Goal: Task Accomplishment & Management: Manage account settings

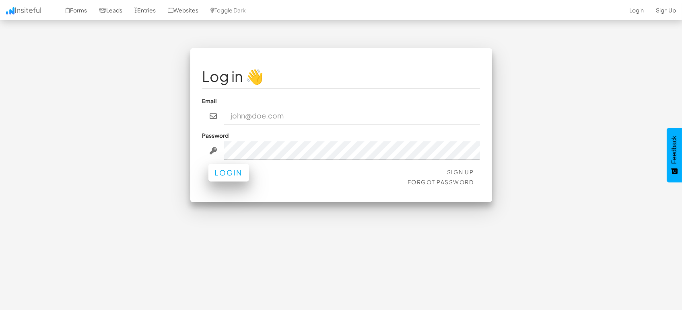
type input "[EMAIL_ADDRESS][DOMAIN_NAME]"
click at [233, 176] on button "Login" at bounding box center [228, 173] width 41 height 18
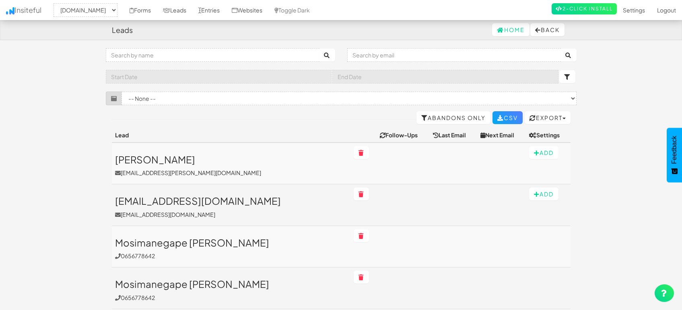
select select "1505"
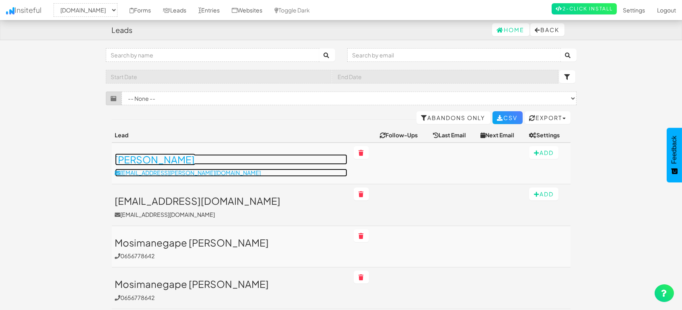
click at [174, 158] on h3 "Rotimi Olaniyan" at bounding box center [231, 159] width 232 height 10
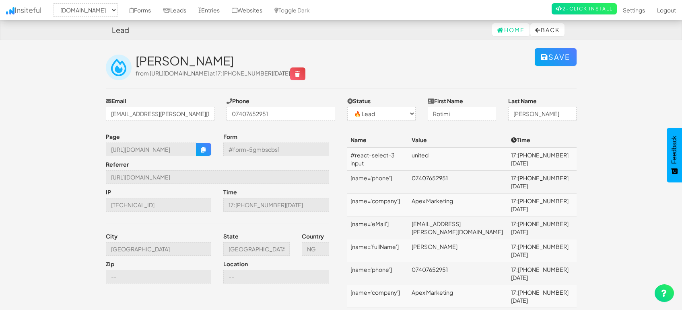
select select "1505"
select select "0"
click at [206, 147] on button "button" at bounding box center [203, 149] width 15 height 13
drag, startPoint x: 257, startPoint y: 251, endPoint x: 210, endPoint y: 250, distance: 47.5
click at [210, 250] on div "Page https://mapsted.com/blog/what-is-proximity-marketing Form #form-5gmbscbs1 …" at bounding box center [220, 210] width 241 height 155
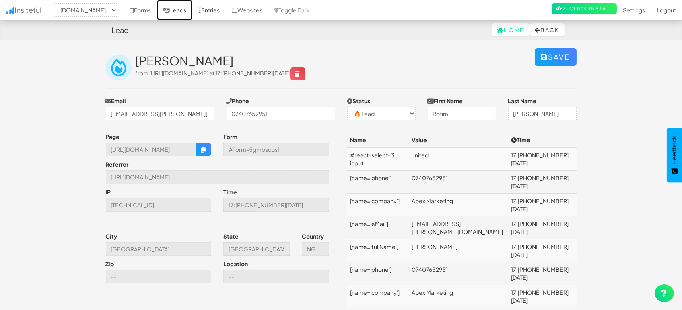
drag, startPoint x: 178, startPoint y: 12, endPoint x: 191, endPoint y: 12, distance: 13.3
click at [178, 12] on link "Leads" at bounding box center [174, 10] width 35 height 20
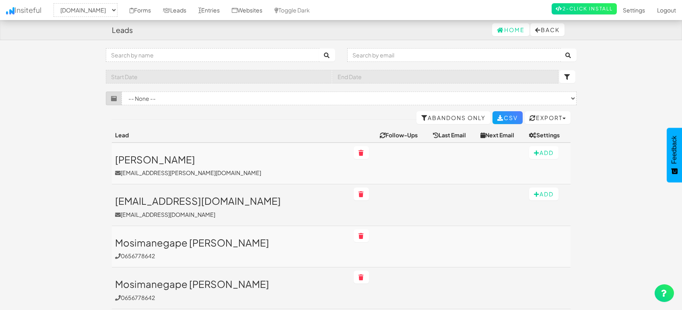
select select "1505"
click at [213, 12] on link "Entries" at bounding box center [208, 10] width 33 height 20
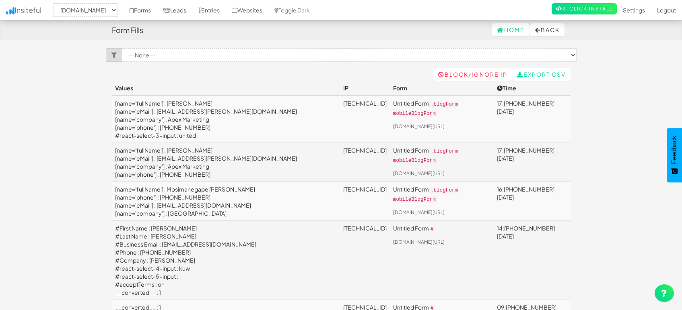
select select "1505"
